Goal: Information Seeking & Learning: Learn about a topic

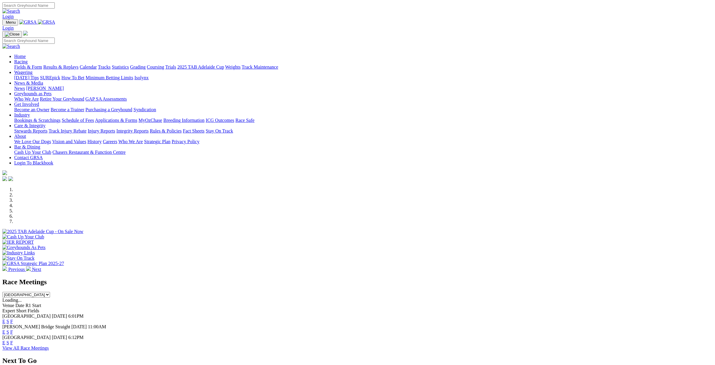
scroll to position [89, 0]
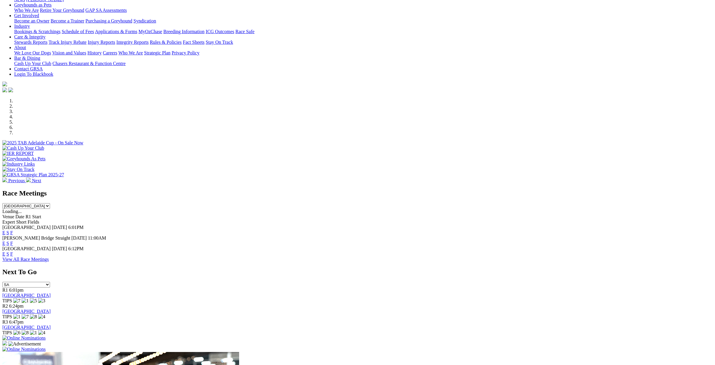
click at [49, 257] on link "View All Race Meetings" at bounding box center [25, 259] width 46 height 5
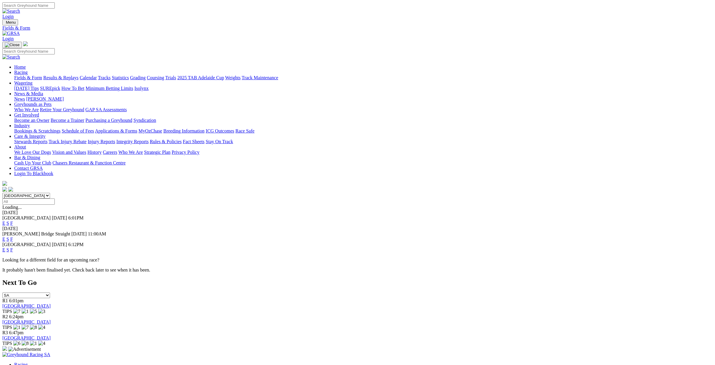
click at [97, 75] on link "Calendar" at bounding box center [88, 77] width 17 height 5
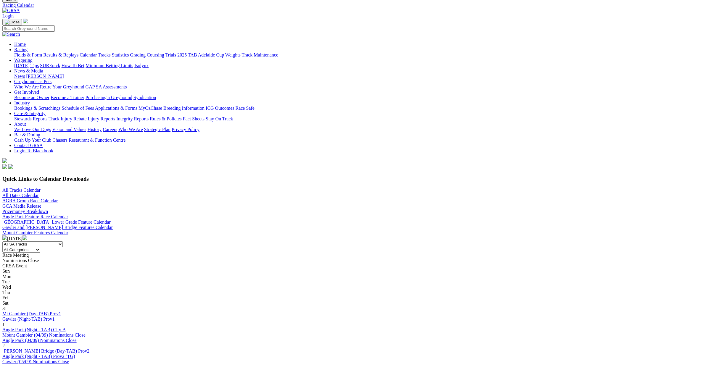
scroll to position [59, 0]
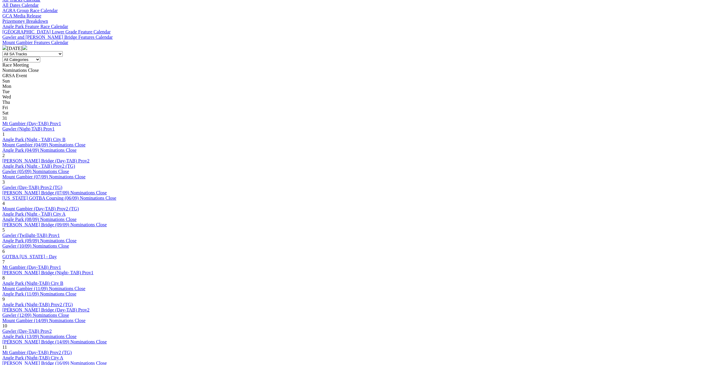
scroll to position [266, 0]
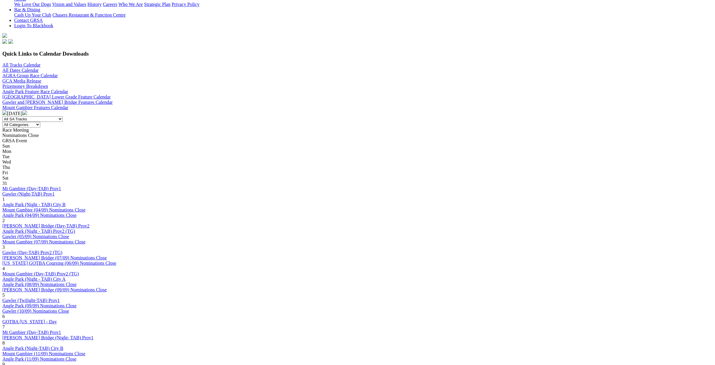
scroll to position [207, 0]
